Goal: Task Accomplishment & Management: Manage account settings

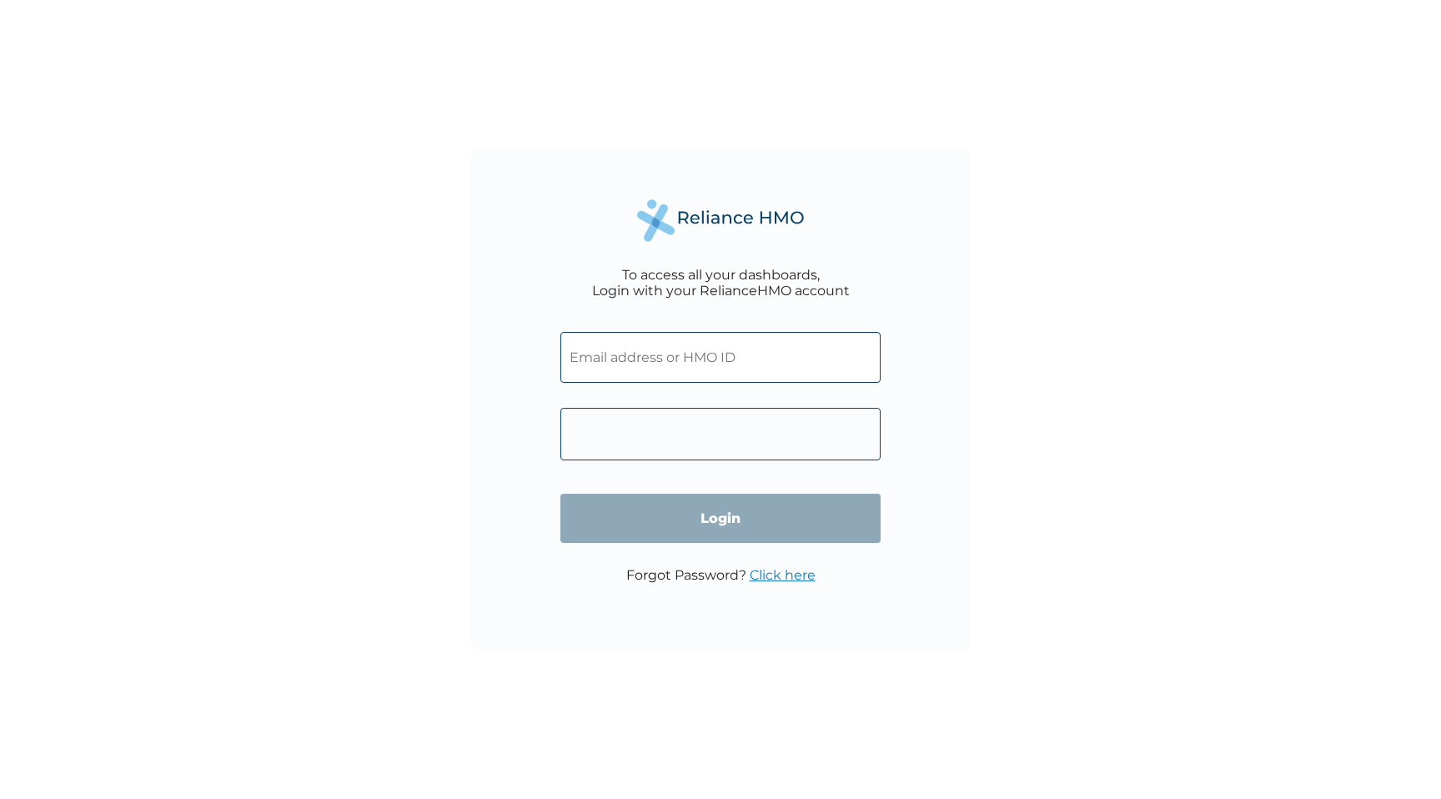
click at [716, 366] on input "text" at bounding box center [720, 357] width 320 height 51
click at [776, 355] on input "text" at bounding box center [720, 357] width 320 height 51
click at [774, 585] on div "Forgot Password? Click here" at bounding box center [720, 583] width 189 height 33
click at [785, 575] on link "Click here" at bounding box center [783, 575] width 66 height 16
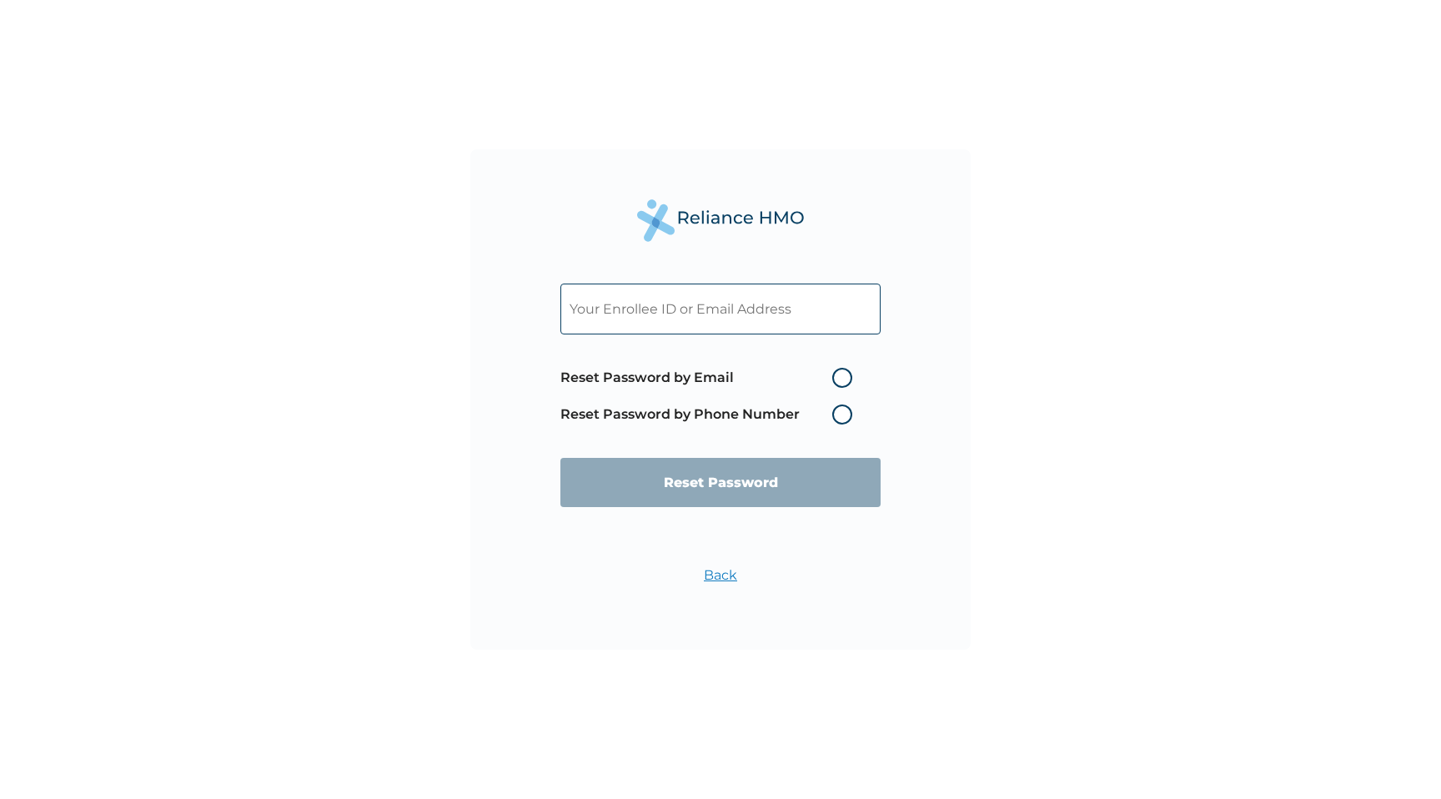
click at [833, 427] on span "Reset Password by Email Reset Password by Phone Number" at bounding box center [710, 395] width 300 height 73
click at [840, 419] on label "Reset Password by Phone Number" at bounding box center [710, 414] width 300 height 20
click at [842, 411] on label "Reset Password by Phone Number" at bounding box center [710, 414] width 300 height 20
click at [782, 314] on input "text" at bounding box center [720, 308] width 320 height 51
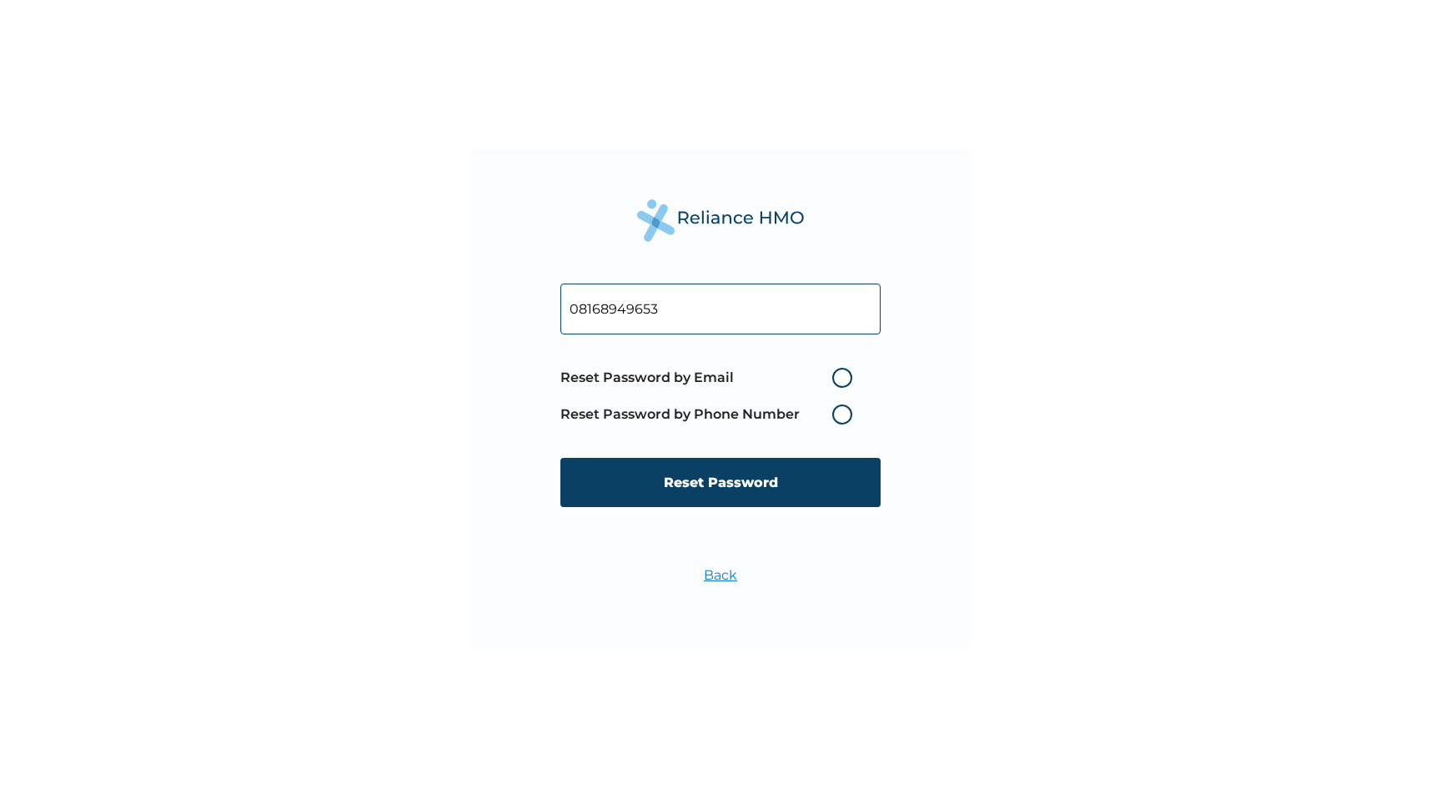
type input "08168949653"
click at [835, 404] on span "Reset Password by Email Reset Password by Phone Number" at bounding box center [710, 395] width 300 height 73
click at [838, 418] on label "Reset Password by Phone Number" at bounding box center [710, 414] width 300 height 20
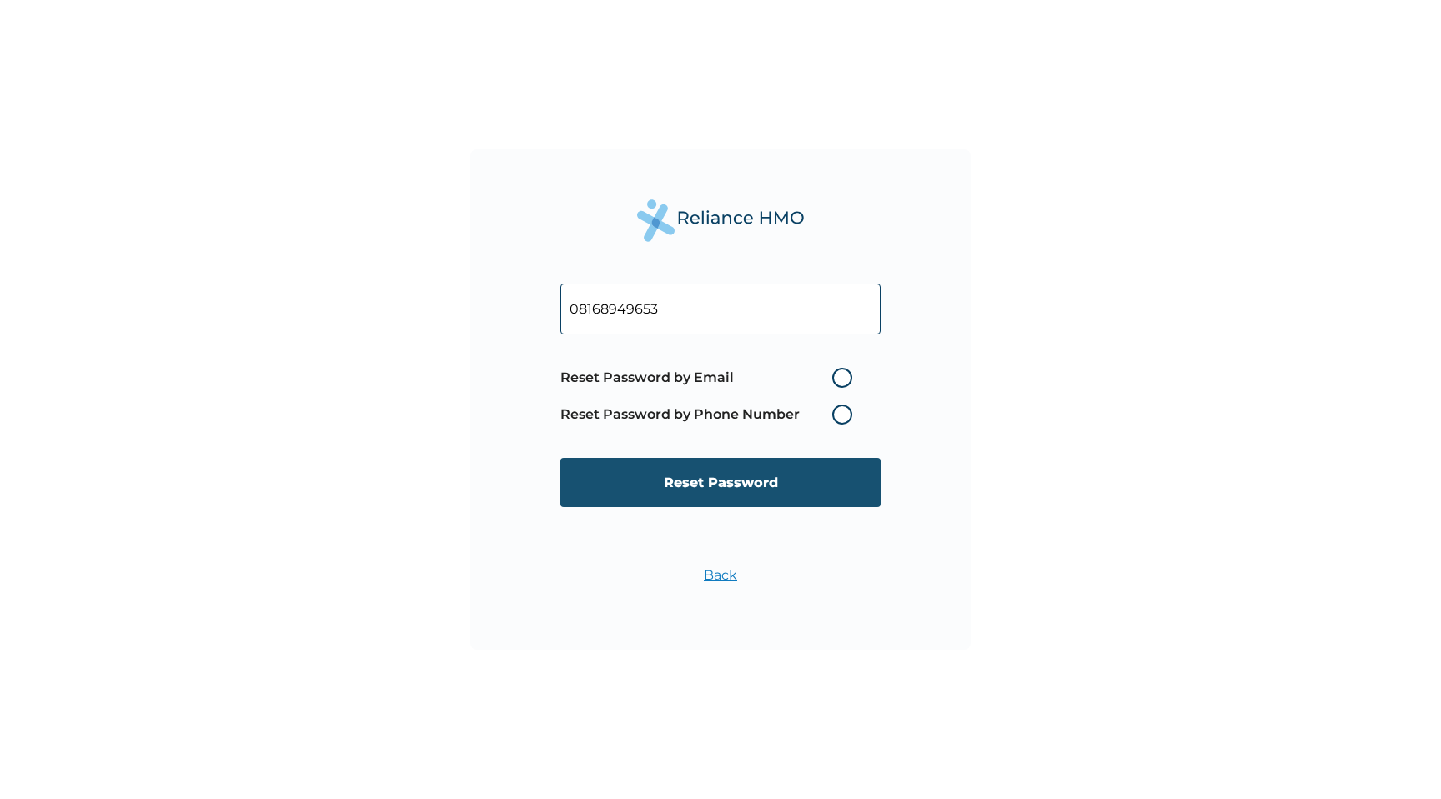
click at [786, 477] on input "Reset Password" at bounding box center [720, 482] width 320 height 49
